Goal: Check status: Check status

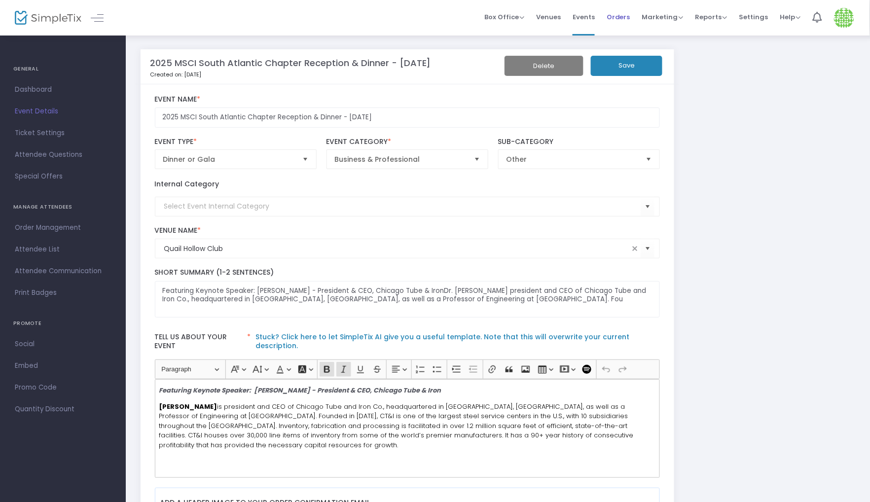
click at [616, 17] on span "Orders" at bounding box center [619, 16] width 24 height 25
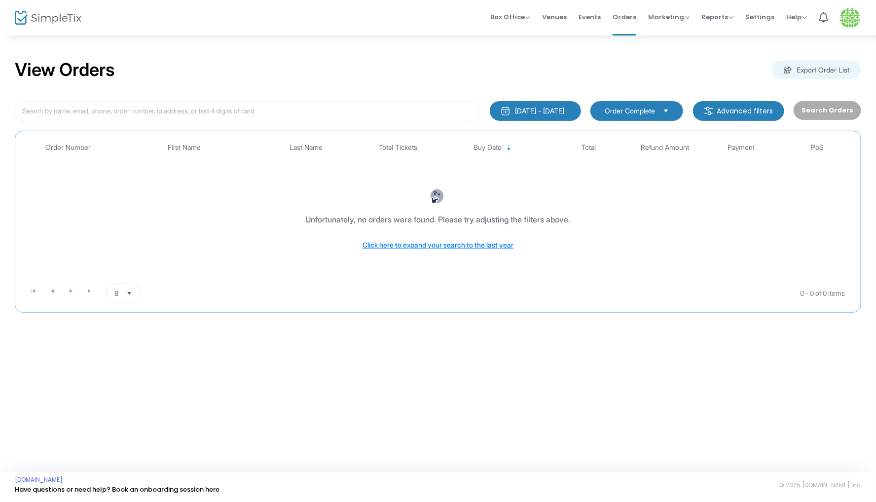
click at [565, 109] on div "[DATE] - [DATE]" at bounding box center [540, 111] width 49 height 10
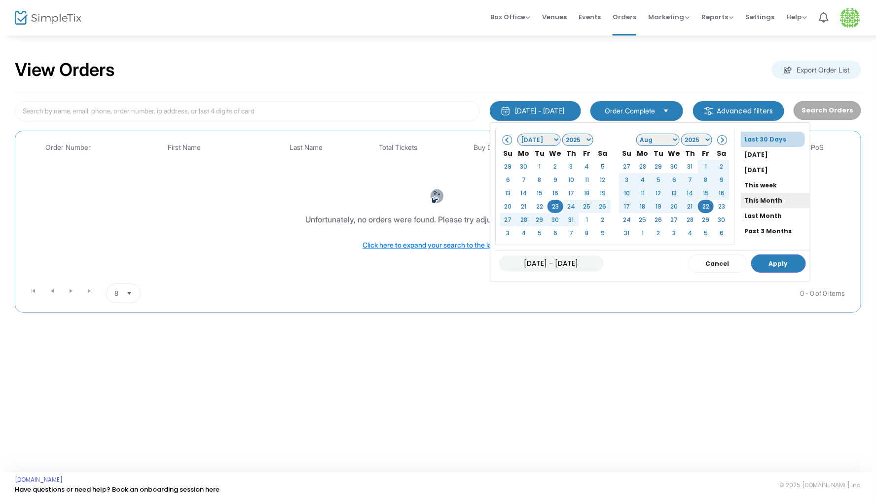
scroll to position [73, 0]
click at [741, 215] on li "All Time" at bounding box center [775, 219] width 69 height 15
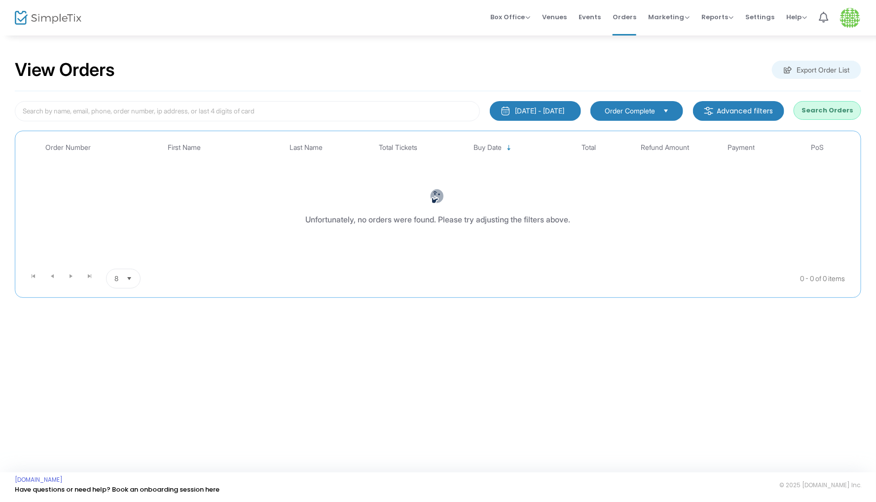
click at [828, 108] on button "Search Orders" at bounding box center [828, 110] width 68 height 19
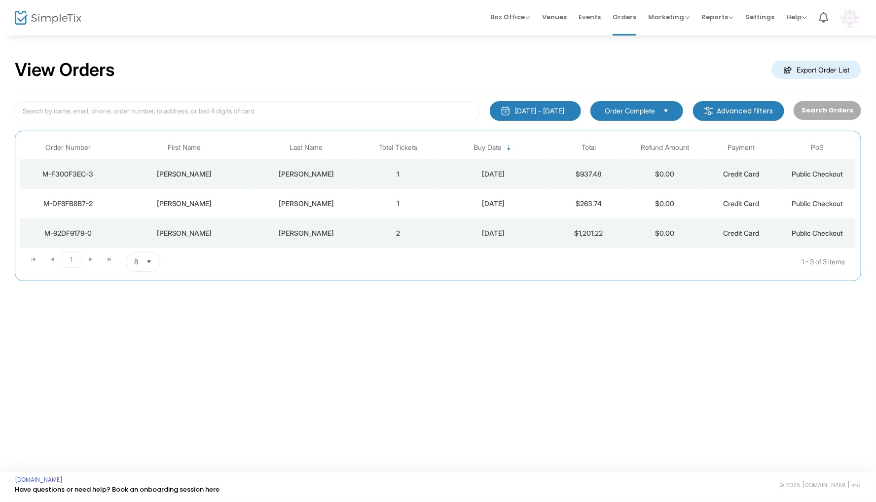
click at [557, 110] on div "[DATE] - [DATE]" at bounding box center [540, 111] width 49 height 10
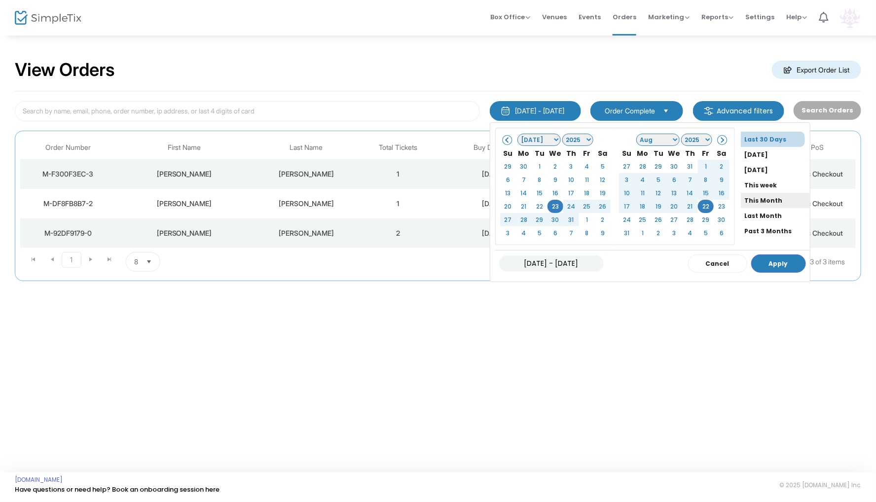
scroll to position [73, 0]
click at [741, 215] on li "All Time" at bounding box center [775, 219] width 69 height 15
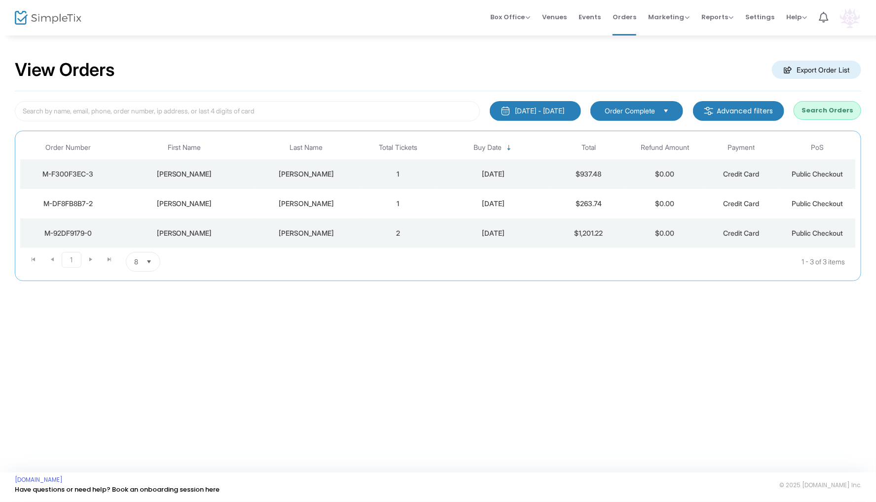
click at [830, 108] on button "Search Orders" at bounding box center [828, 110] width 68 height 19
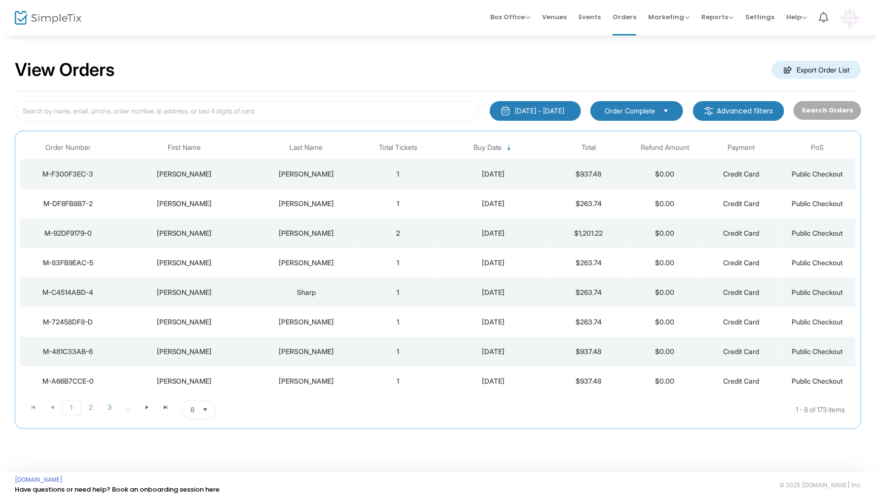
click at [315, 170] on div "Corirossi" at bounding box center [307, 174] width 102 height 10
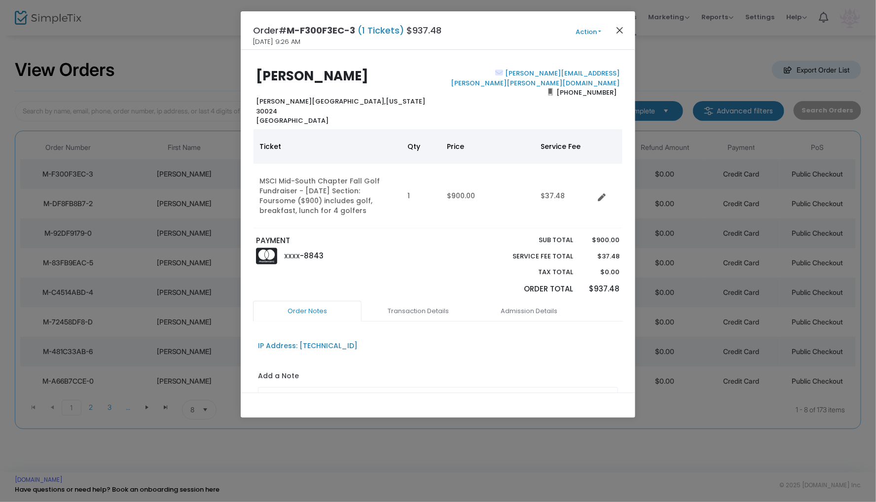
click at [620, 31] on button "Close" at bounding box center [620, 30] width 13 height 13
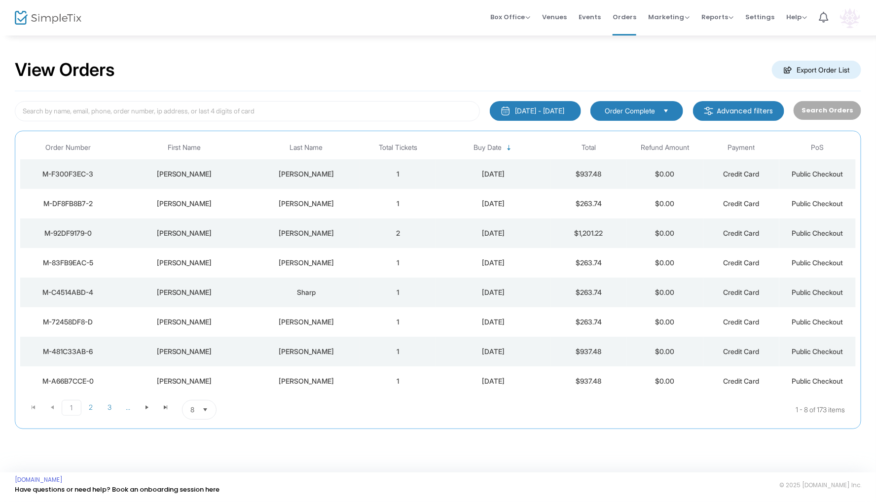
drag, startPoint x: 851, startPoint y: 17, endPoint x: 769, endPoint y: 81, distance: 104.4
click at [851, 17] on img at bounding box center [850, 18] width 20 height 20
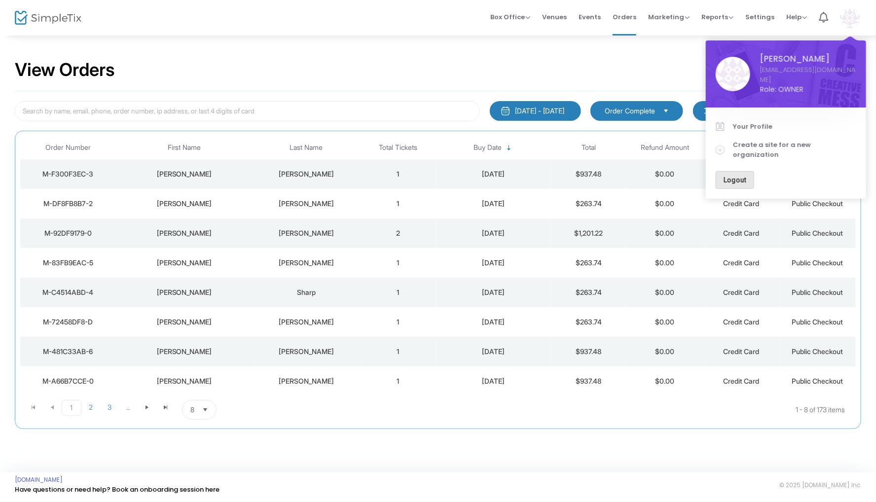
click at [744, 171] on button "Logout" at bounding box center [735, 180] width 38 height 18
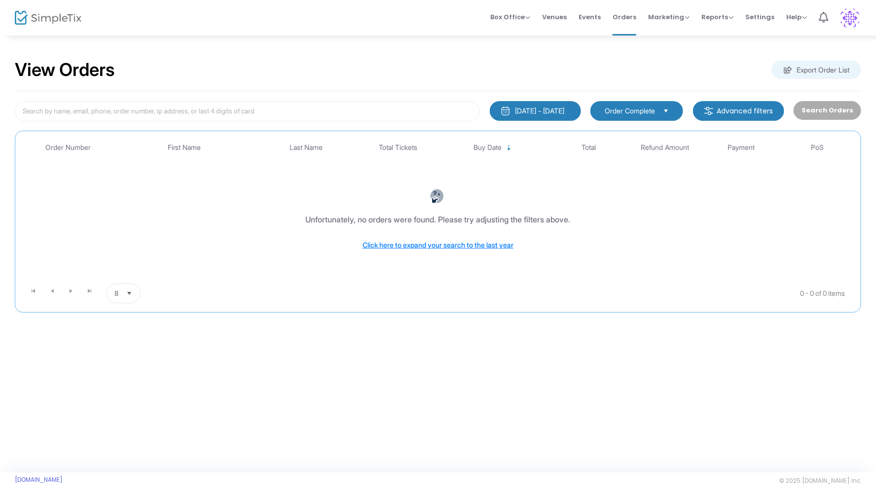
click at [562, 107] on div "[DATE] - [DATE]" at bounding box center [540, 111] width 49 height 10
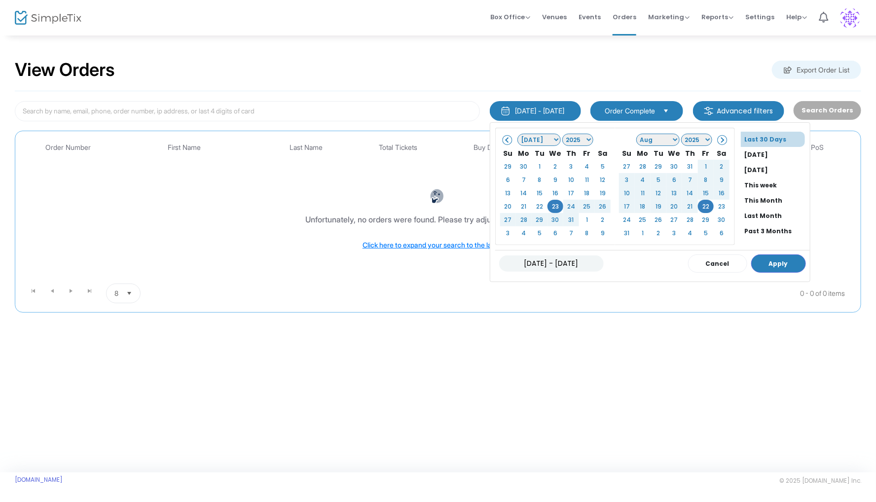
scroll to position [73, 0]
click at [750, 218] on li "All Time" at bounding box center [775, 219] width 69 height 15
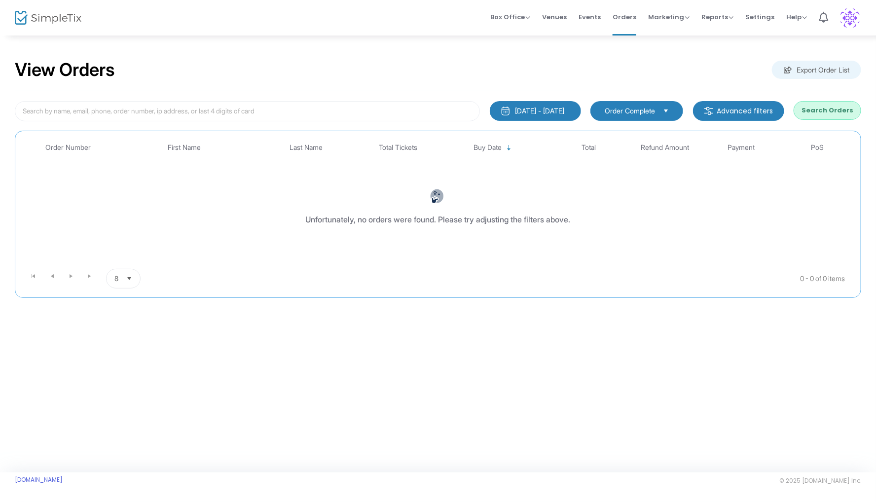
click at [825, 106] on button "Search Orders" at bounding box center [828, 110] width 68 height 19
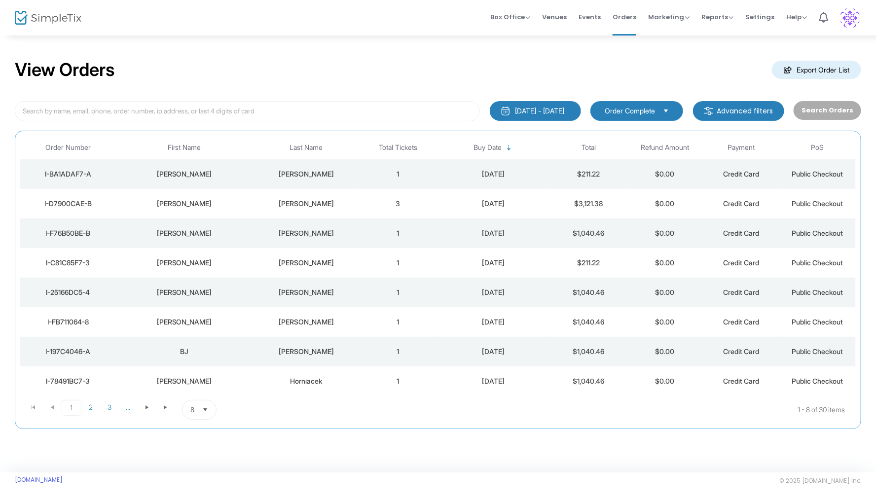
click at [851, 15] on img at bounding box center [850, 18] width 20 height 20
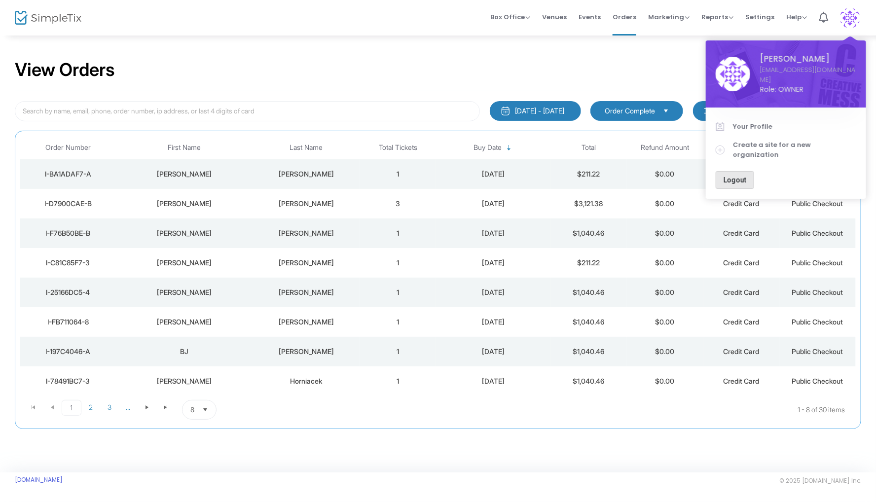
click at [736, 176] on span "Logout" at bounding box center [735, 180] width 23 height 8
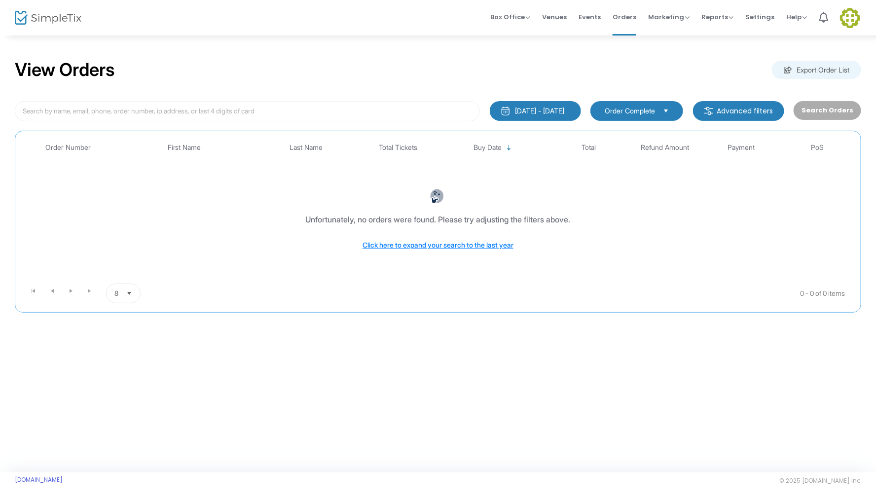
click at [539, 112] on div "[DATE] - [DATE]" at bounding box center [540, 111] width 49 height 10
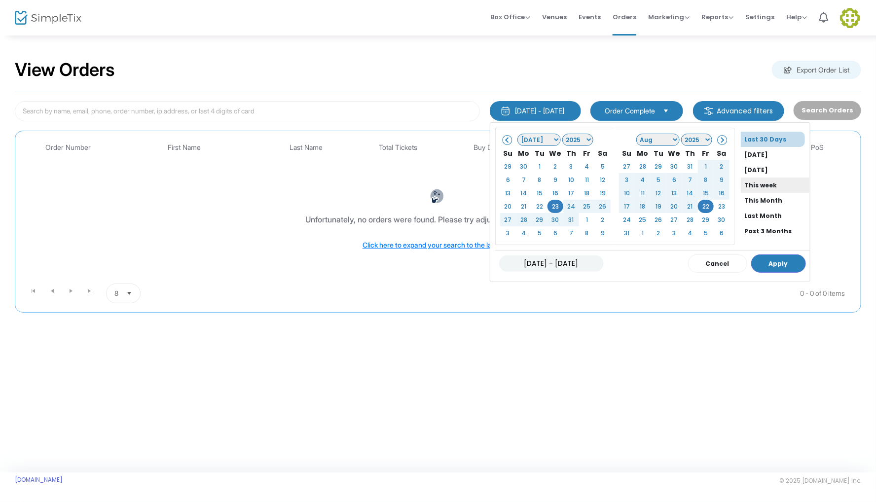
scroll to position [73, 0]
click at [749, 213] on li "All Time" at bounding box center [775, 219] width 69 height 15
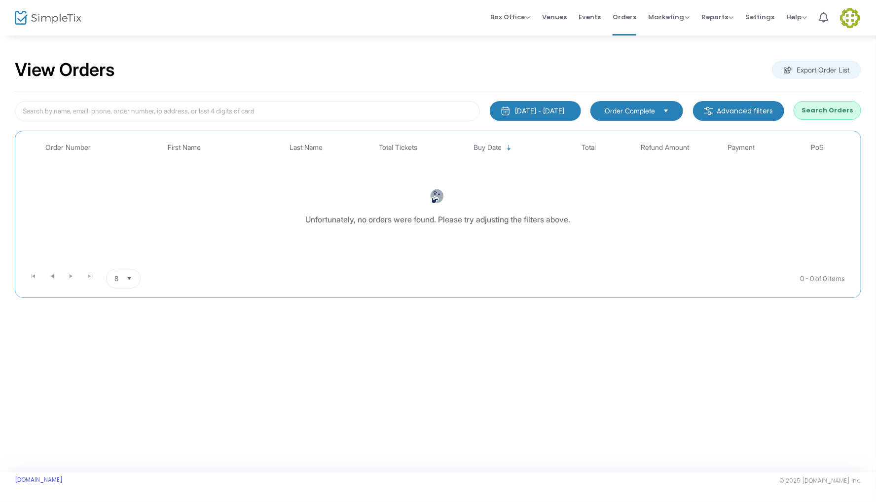
click at [827, 111] on button "Search Orders" at bounding box center [828, 110] width 68 height 19
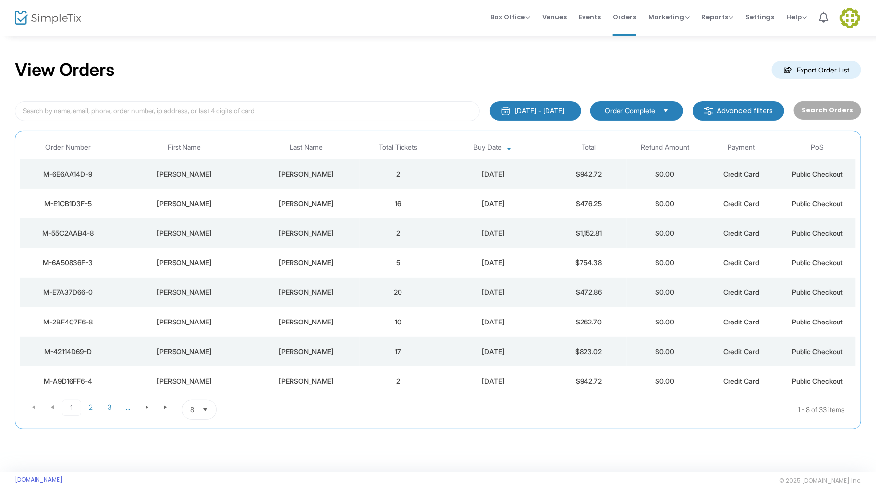
click at [851, 21] on img at bounding box center [850, 18] width 20 height 20
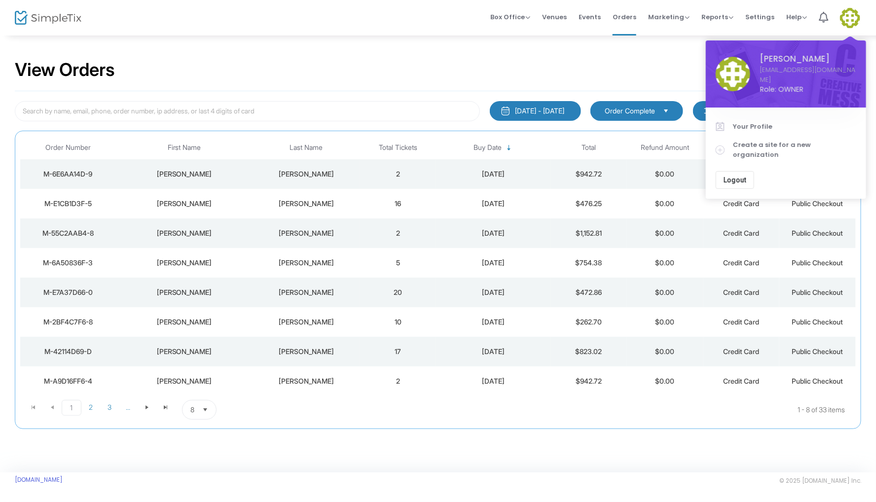
click at [736, 176] on span "Logout" at bounding box center [735, 180] width 23 height 8
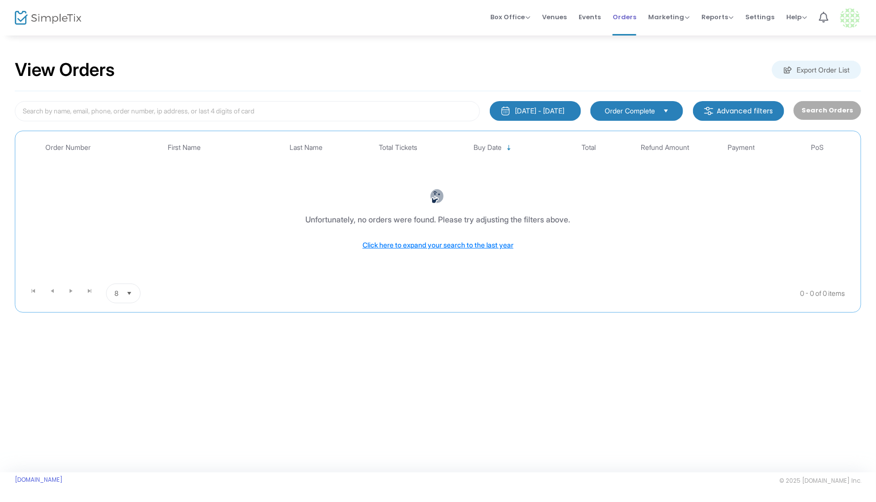
click at [623, 17] on span "Orders" at bounding box center [625, 16] width 24 height 25
click at [561, 109] on div "7/23/2025 - 8/22/2025" at bounding box center [540, 111] width 49 height 10
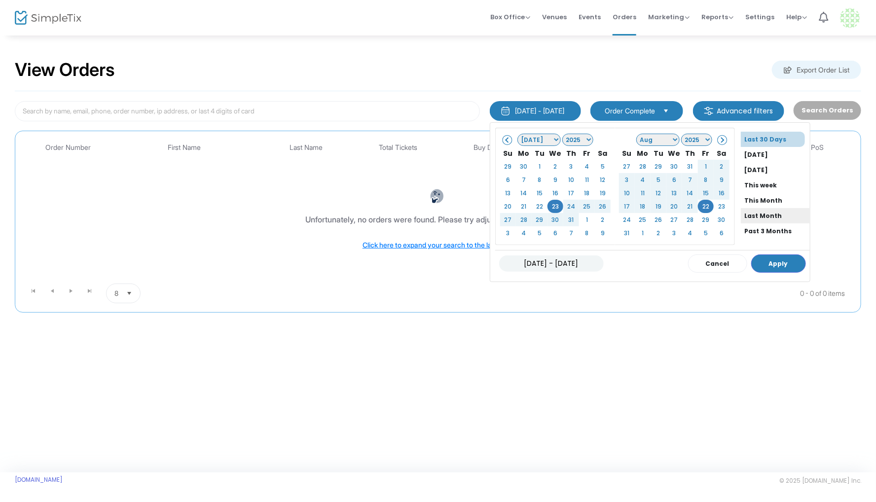
scroll to position [73, 0]
click at [748, 218] on li "All Time" at bounding box center [775, 219] width 69 height 15
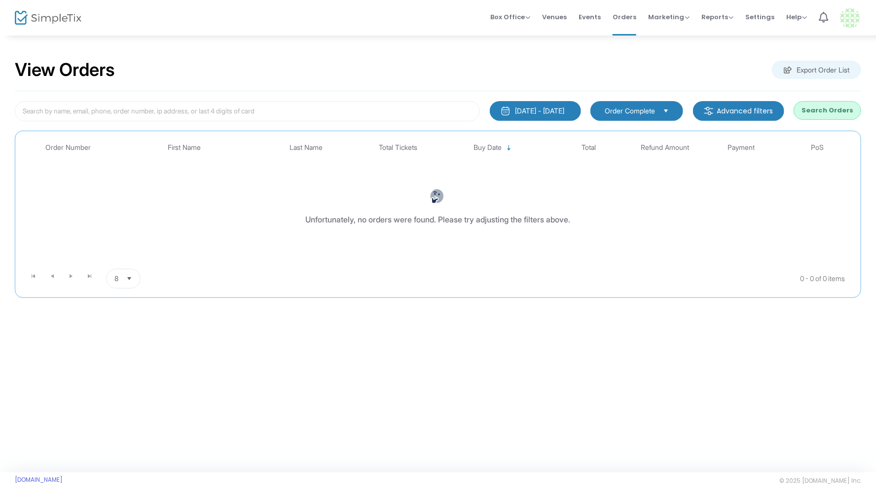
click at [841, 113] on button "Search Orders" at bounding box center [828, 110] width 68 height 19
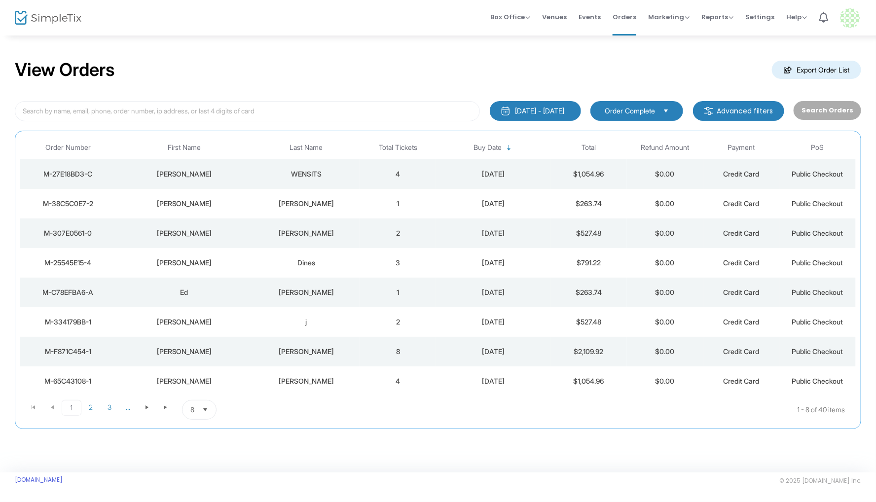
click at [852, 17] on img at bounding box center [850, 18] width 20 height 20
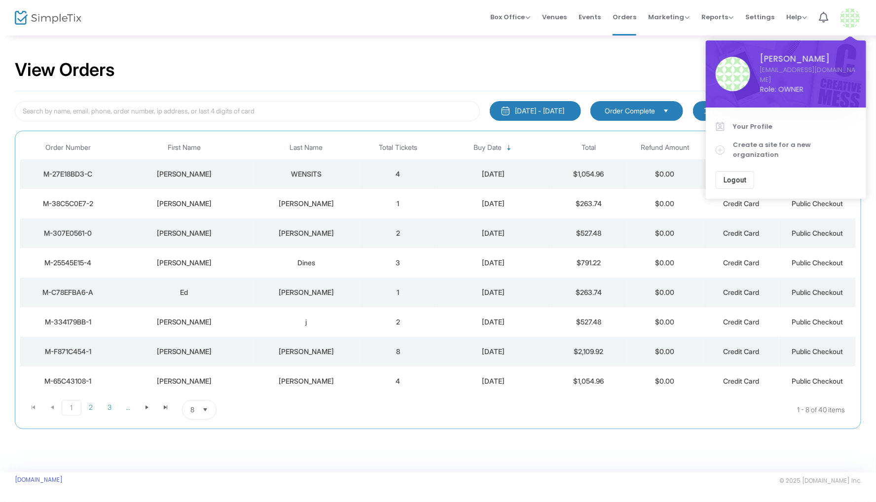
click at [736, 176] on span "Logout" at bounding box center [735, 180] width 23 height 8
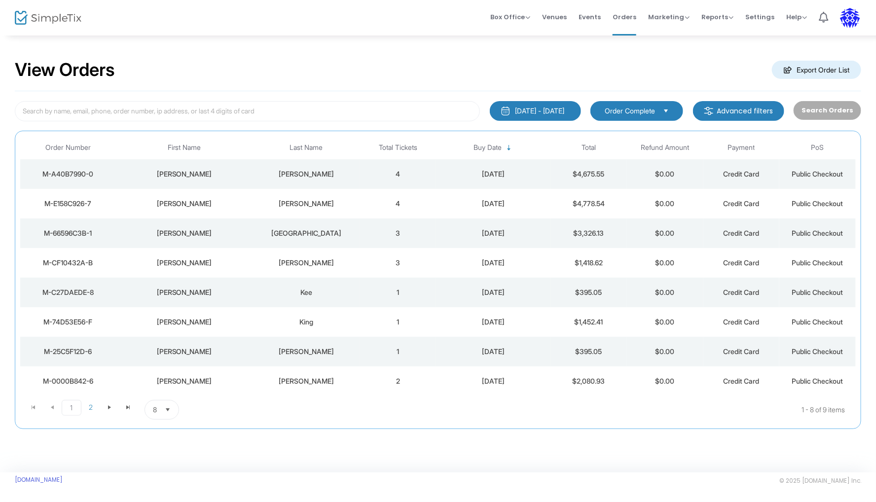
click at [852, 15] on img at bounding box center [850, 18] width 20 height 20
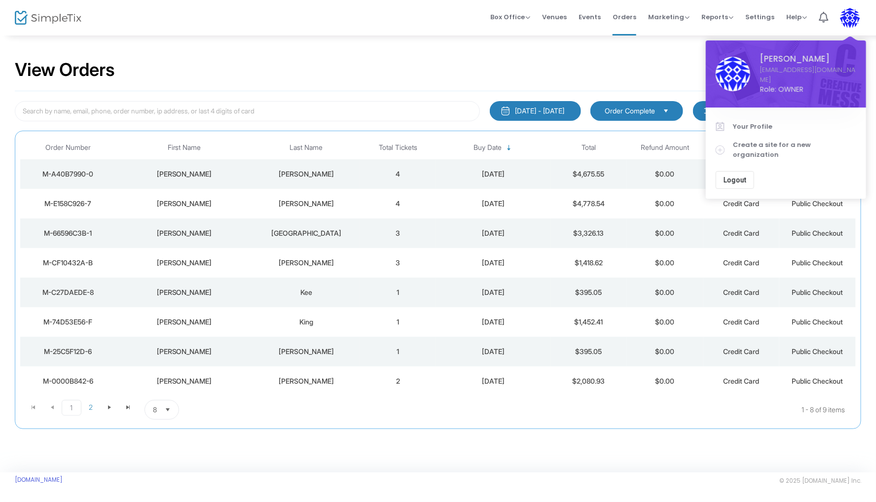
click at [491, 71] on div "View Orders Export Order List" at bounding box center [438, 70] width 847 height 42
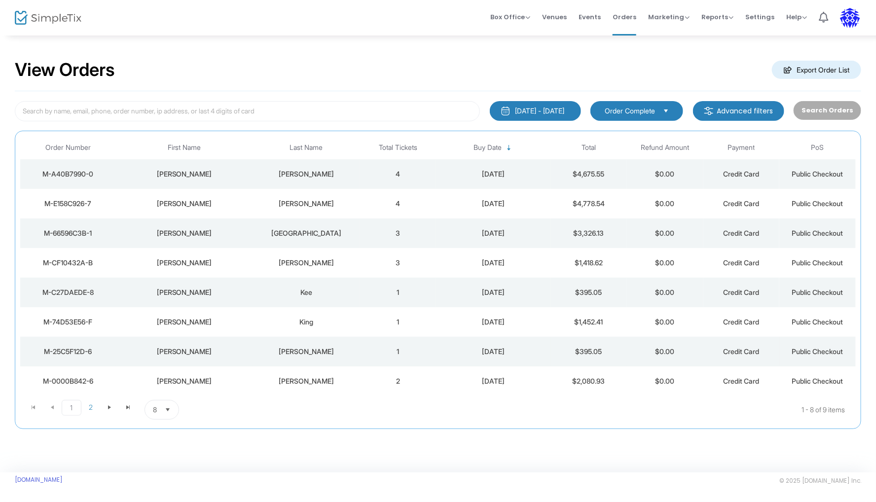
click at [298, 347] on div "[PERSON_NAME]" at bounding box center [307, 352] width 102 height 10
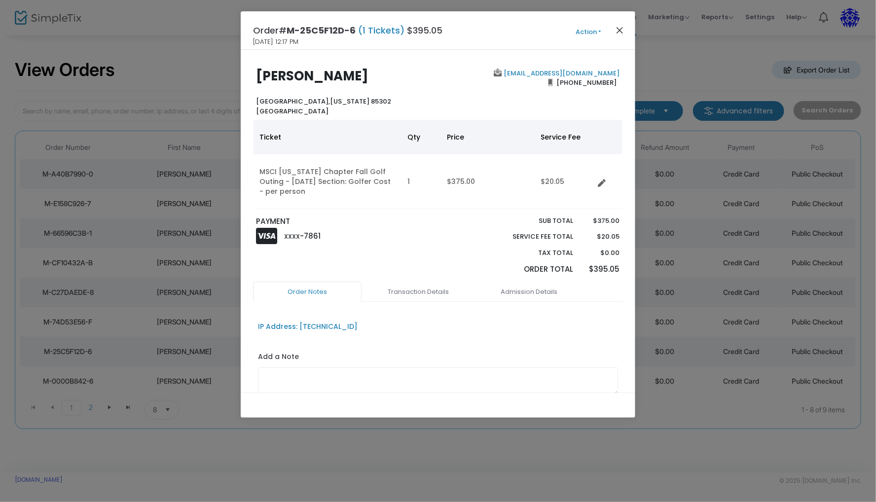
click at [621, 32] on button "Close" at bounding box center [620, 30] width 13 height 13
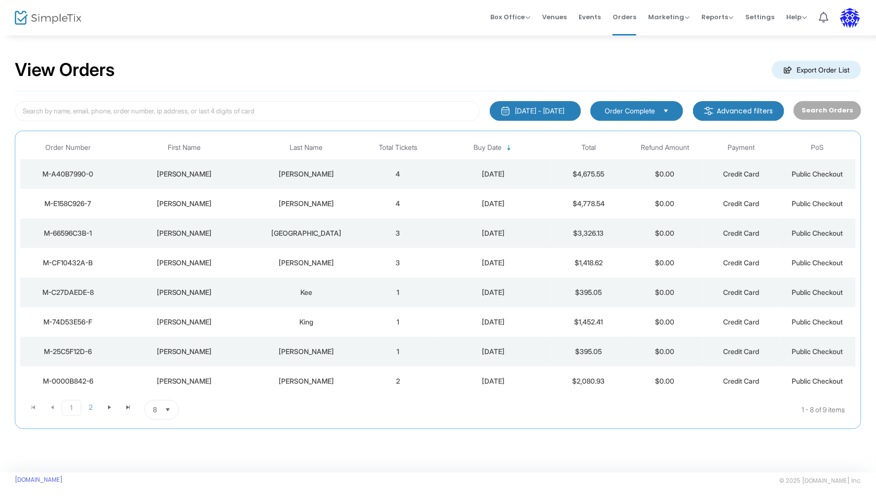
click at [287, 323] on div "King" at bounding box center [307, 322] width 102 height 10
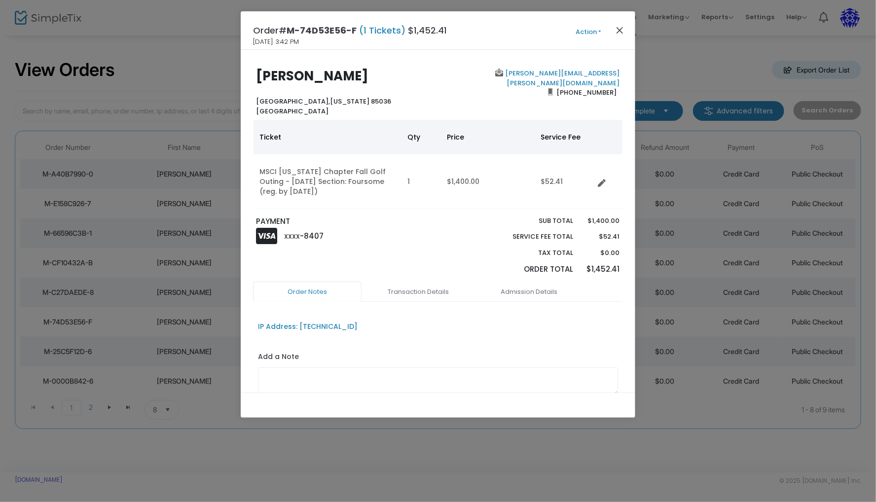
click at [623, 25] on button "Close" at bounding box center [620, 30] width 13 height 13
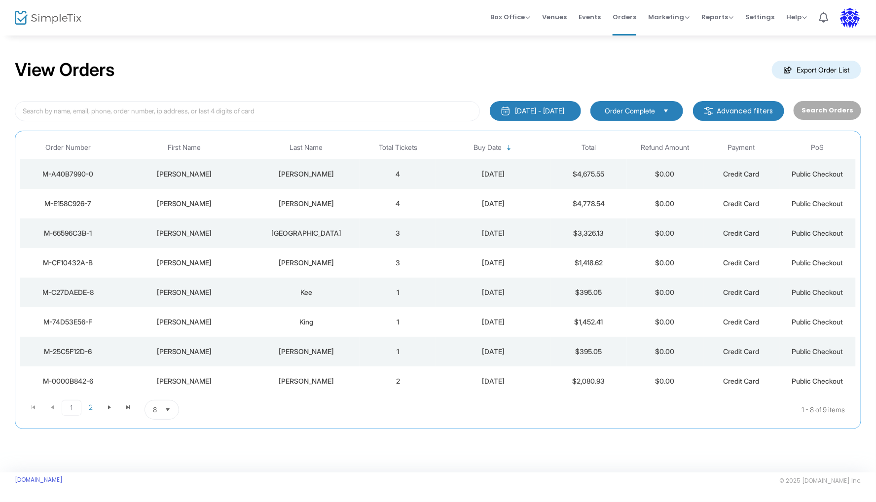
click at [308, 290] on div "Kee" at bounding box center [307, 293] width 102 height 10
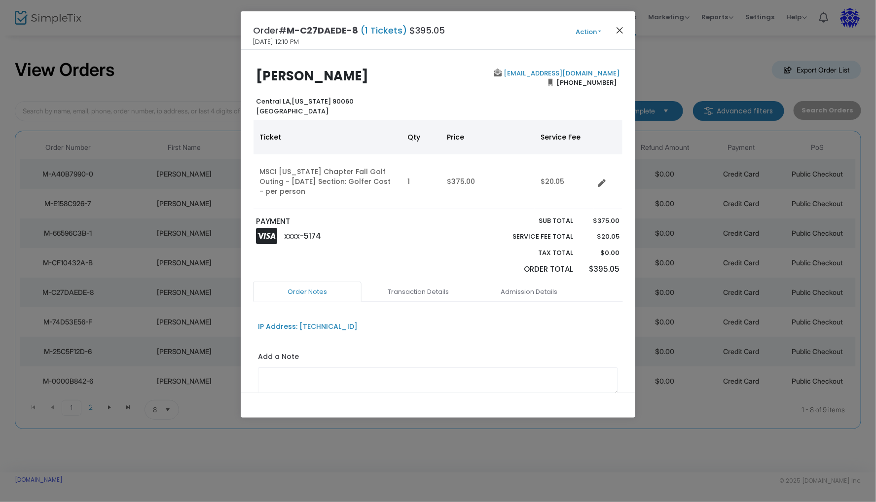
click at [622, 28] on button "Close" at bounding box center [620, 30] width 13 height 13
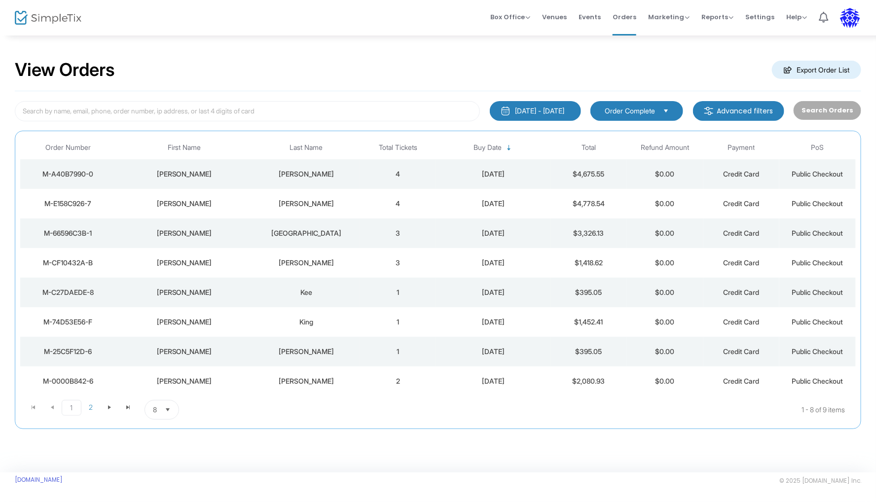
click at [302, 258] on div "[PERSON_NAME]" at bounding box center [307, 263] width 102 height 10
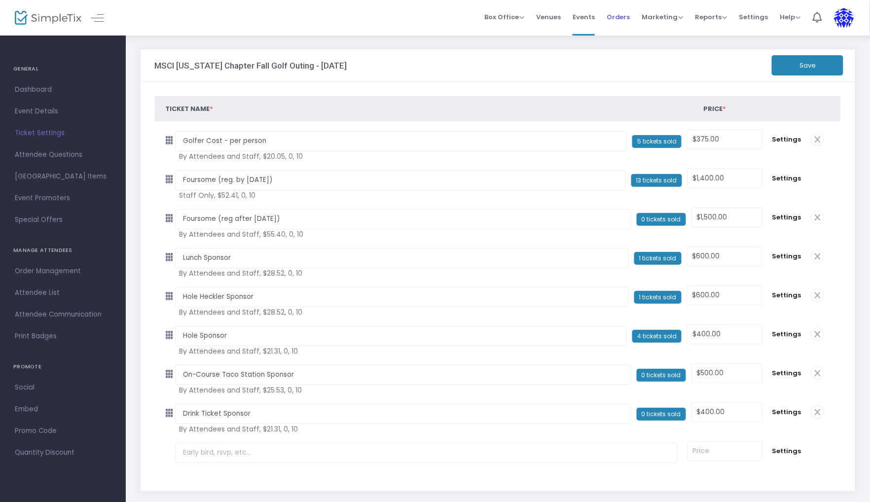
click at [622, 16] on span "Orders" at bounding box center [619, 16] width 24 height 25
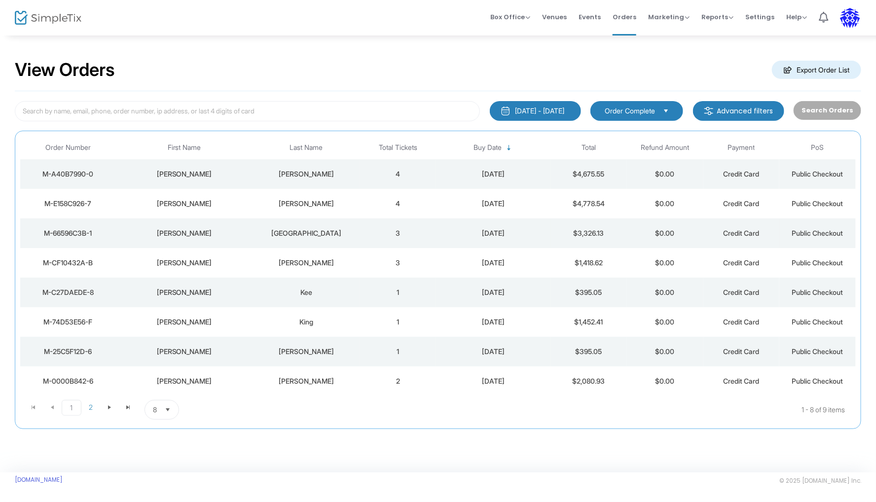
click at [300, 232] on div "[GEOGRAPHIC_DATA]" at bounding box center [307, 233] width 102 height 10
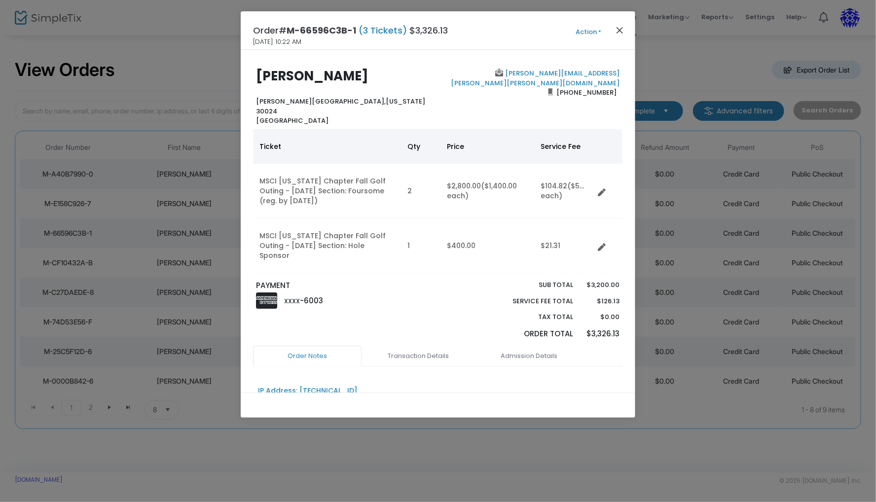
click at [621, 31] on button "Close" at bounding box center [620, 30] width 13 height 13
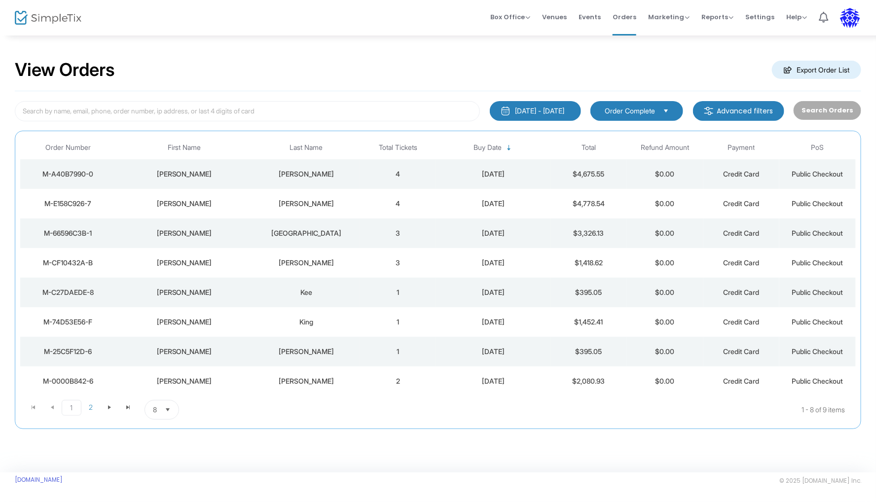
click at [310, 199] on div "[PERSON_NAME]" at bounding box center [307, 204] width 102 height 10
